Goal: Task Accomplishment & Management: Complete application form

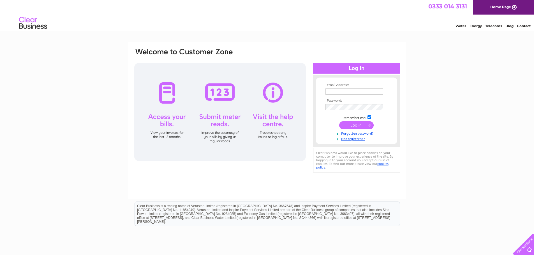
type input "[EMAIL_ADDRESS][DOMAIN_NAME]"
click at [86, 124] on div "Email Address: [EMAIL_ADDRESS][DOMAIN_NAME] Password:" at bounding box center [267, 168] width 534 height 253
drag, startPoint x: 367, startPoint y: 91, endPoint x: 275, endPoint y: 89, distance: 92.0
click at [275, 89] on div "Email Address: [EMAIL_ADDRESS][DOMAIN_NAME] Password:" at bounding box center [267, 111] width 267 height 127
click at [356, 90] on input "[EMAIL_ADDRESS][DOMAIN_NAME]" at bounding box center [354, 92] width 58 height 7
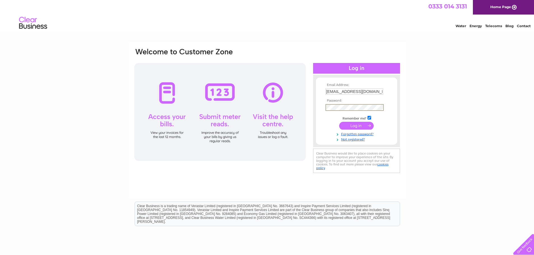
click at [316, 108] on form "Email Address: [EMAIL_ADDRESS][DOMAIN_NAME] Password:" at bounding box center [356, 112] width 81 height 59
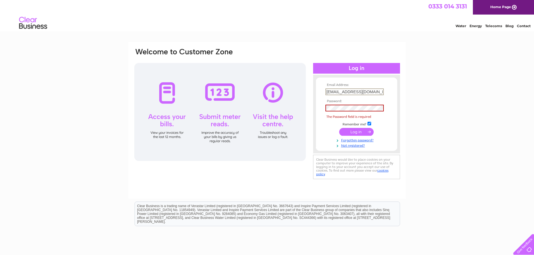
drag, startPoint x: 355, startPoint y: 92, endPoint x: 321, endPoint y: 87, distance: 34.2
click at [318, 87] on form "Email Address: [EMAIL_ADDRESS][DOMAIN_NAME] Password: The Password field is req…" at bounding box center [356, 115] width 81 height 65
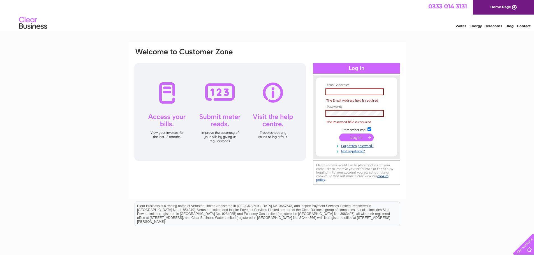
drag, startPoint x: 302, startPoint y: 48, endPoint x: 306, endPoint y: 44, distance: 5.2
click at [305, 46] on div "Email Address: The Email Address field is required Password: Forgotten password?" at bounding box center [266, 120] width 277 height 157
drag, startPoint x: 306, startPoint y: 44, endPoint x: 311, endPoint y: 43, distance: 5.0
click at [311, 43] on div "Email Address: The Email Address field is required Password: Forgotten password?" at bounding box center [266, 120] width 277 height 157
drag, startPoint x: 417, startPoint y: 121, endPoint x: 415, endPoint y: 119, distance: 3.0
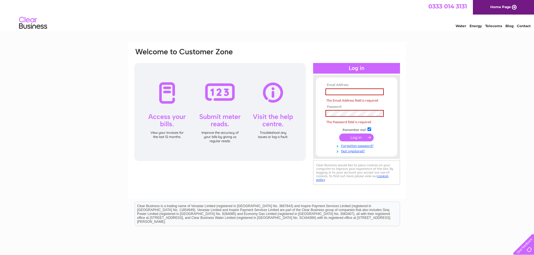
click at [417, 121] on div "Email Address: The Email Address field is required Password:" at bounding box center [267, 168] width 534 height 253
click at [424, 184] on div "Email Address: The Email Address field is required Password:" at bounding box center [267, 168] width 534 height 253
click at [508, 6] on link "Home Page" at bounding box center [503, 7] width 61 height 15
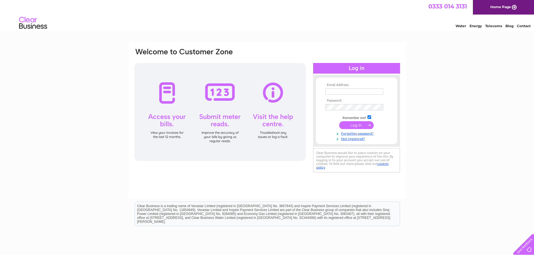
type input "[EMAIL_ADDRESS][DOMAIN_NAME]"
click at [354, 93] on input "[EMAIL_ADDRESS][DOMAIN_NAME]" at bounding box center [354, 92] width 58 height 6
drag, startPoint x: 436, startPoint y: 140, endPoint x: 424, endPoint y: 142, distance: 12.2
click at [434, 140] on div "Email Address: [EMAIL_ADDRESS][DOMAIN_NAME] Password:" at bounding box center [267, 168] width 534 height 253
click at [360, 140] on link "Not registered?" at bounding box center [357, 138] width 64 height 5
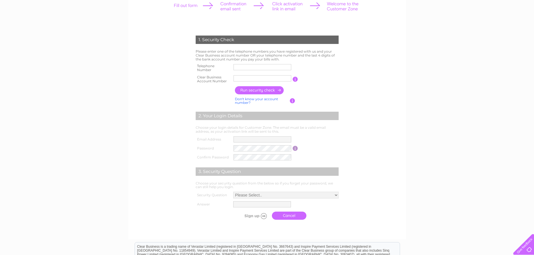
scroll to position [56, 0]
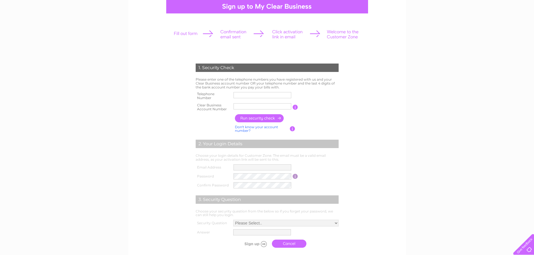
drag, startPoint x: 388, startPoint y: 147, endPoint x: 385, endPoint y: 155, distance: 8.4
click at [385, 155] on form "1. Security Check Please enter one of the telephone numbers you have registered…" at bounding box center [267, 157] width 267 height 210
